Goal: Navigation & Orientation: Find specific page/section

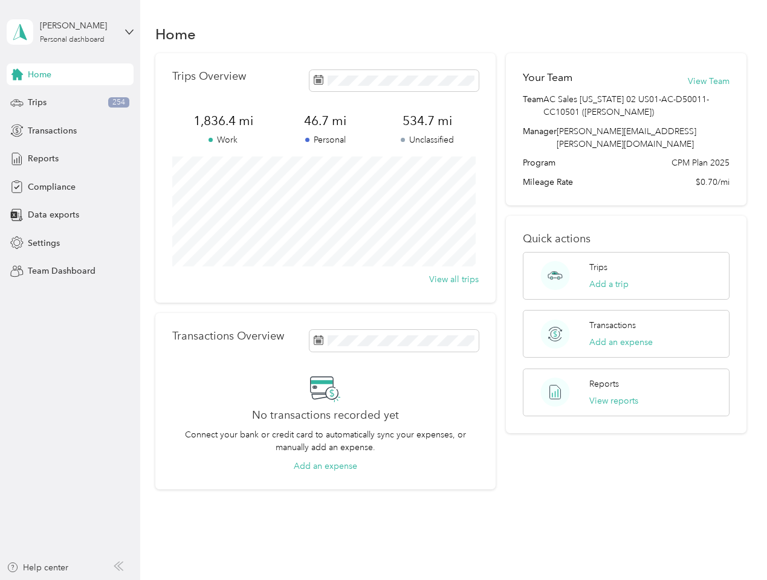
click at [383, 290] on div "Trips Overview 1,836.4 mi Work 46.7 mi Personal 534.7 mi Unclassified View all …" at bounding box center [325, 178] width 340 height 250
click at [70, 32] on div "[PERSON_NAME]" at bounding box center [78, 25] width 76 height 13
click at [70, 74] on div "You’re signed in as [PERSON_NAME][EMAIL_ADDRESS][PERSON_NAME][DOMAIN_NAME] Team…" at bounding box center [202, 105] width 391 height 123
click at [17, 74] on div "You’re signed in as [PERSON_NAME][EMAIL_ADDRESS][PERSON_NAME][DOMAIN_NAME] Team…" at bounding box center [202, 105] width 391 height 123
click at [70, 103] on div "Trips 254" at bounding box center [70, 103] width 127 height 22
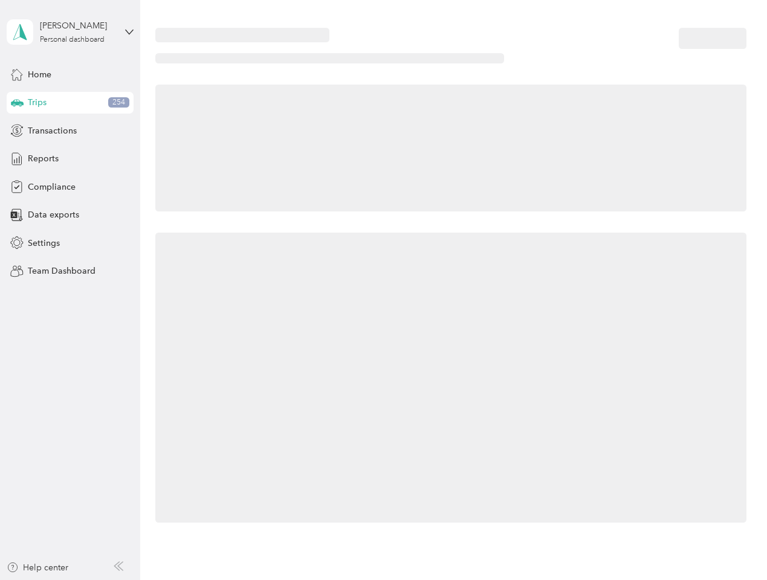
click at [17, 103] on icon at bounding box center [17, 102] width 13 height 6
click at [70, 131] on span "Transactions" at bounding box center [52, 131] width 49 height 13
click at [17, 131] on icon at bounding box center [16, 130] width 13 height 13
